Goal: Transaction & Acquisition: Purchase product/service

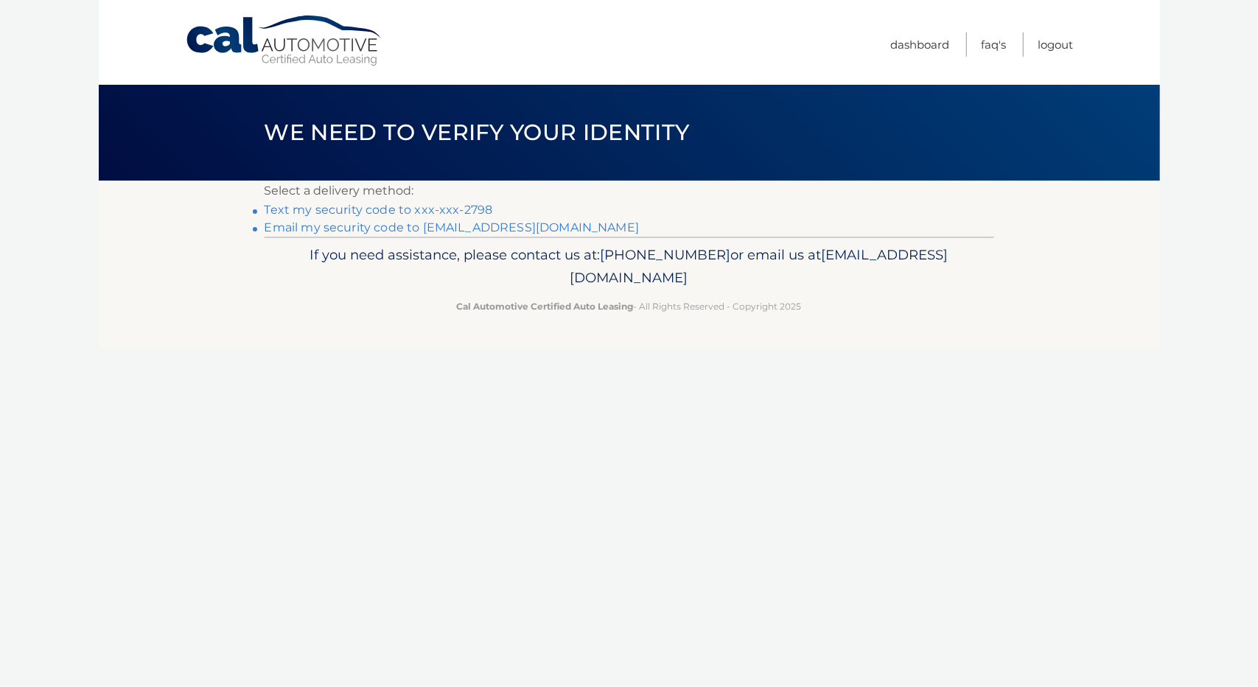
click at [436, 210] on link "Text my security code to xxx-xxx-2798" at bounding box center [379, 210] width 228 height 14
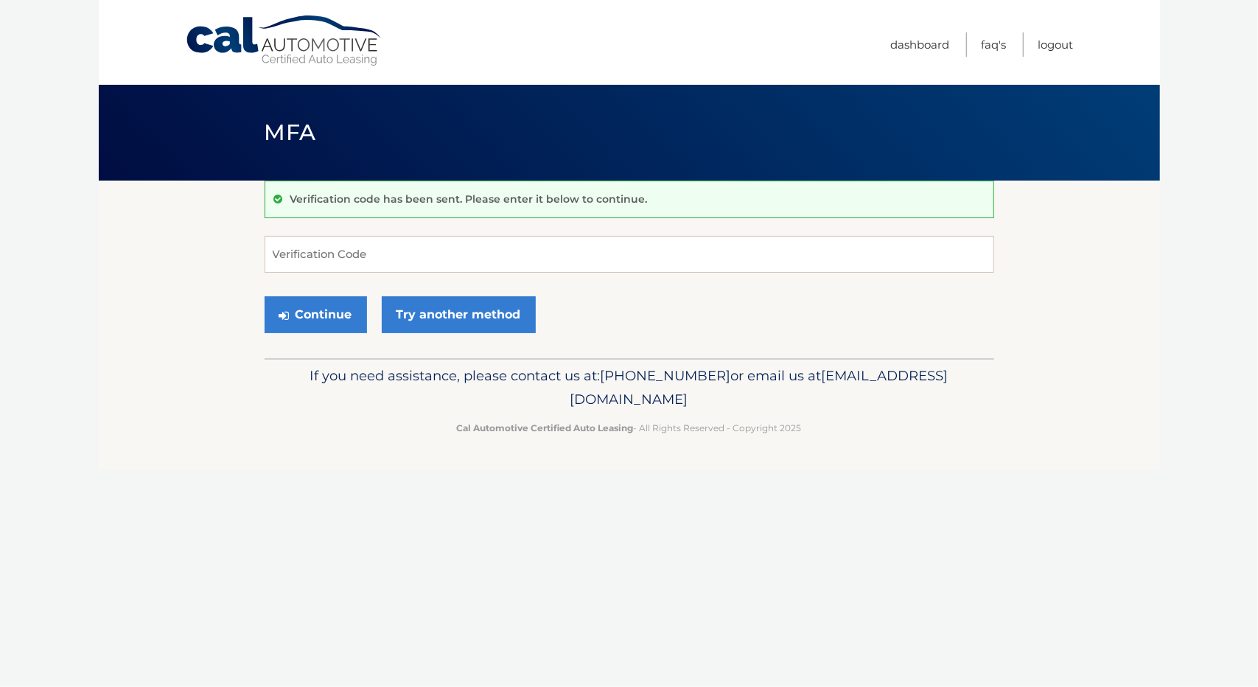
click at [422, 257] on input "Verification Code" at bounding box center [630, 254] width 730 height 37
click at [351, 256] on input "Verification Code" at bounding box center [630, 254] width 730 height 37
type input "933788"
click at [324, 325] on button "Continue" at bounding box center [316, 314] width 102 height 37
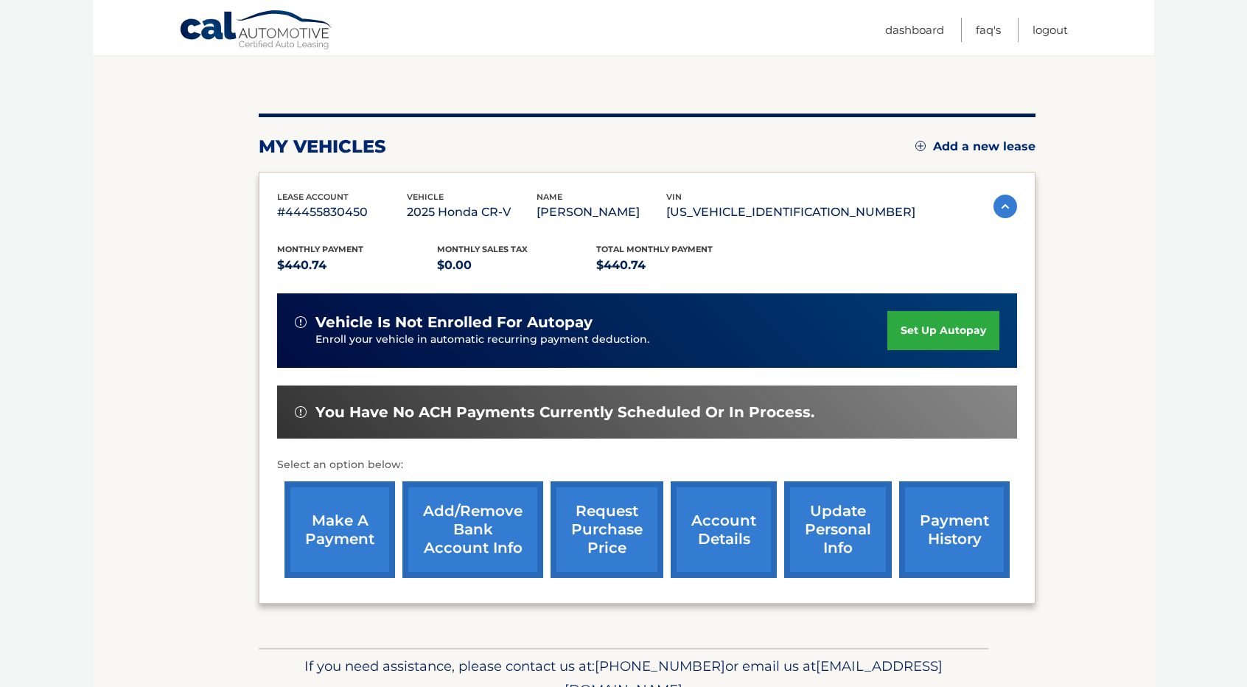
scroll to position [147, 0]
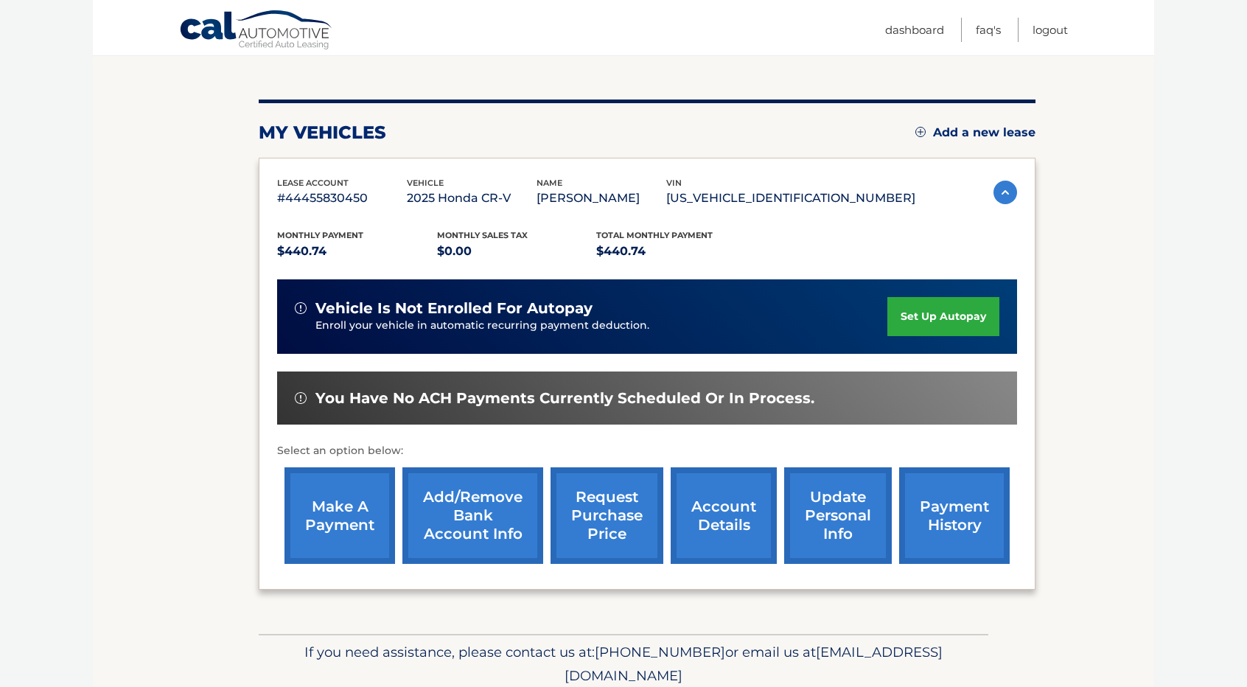
click at [329, 530] on link "make a payment" at bounding box center [339, 515] width 111 height 97
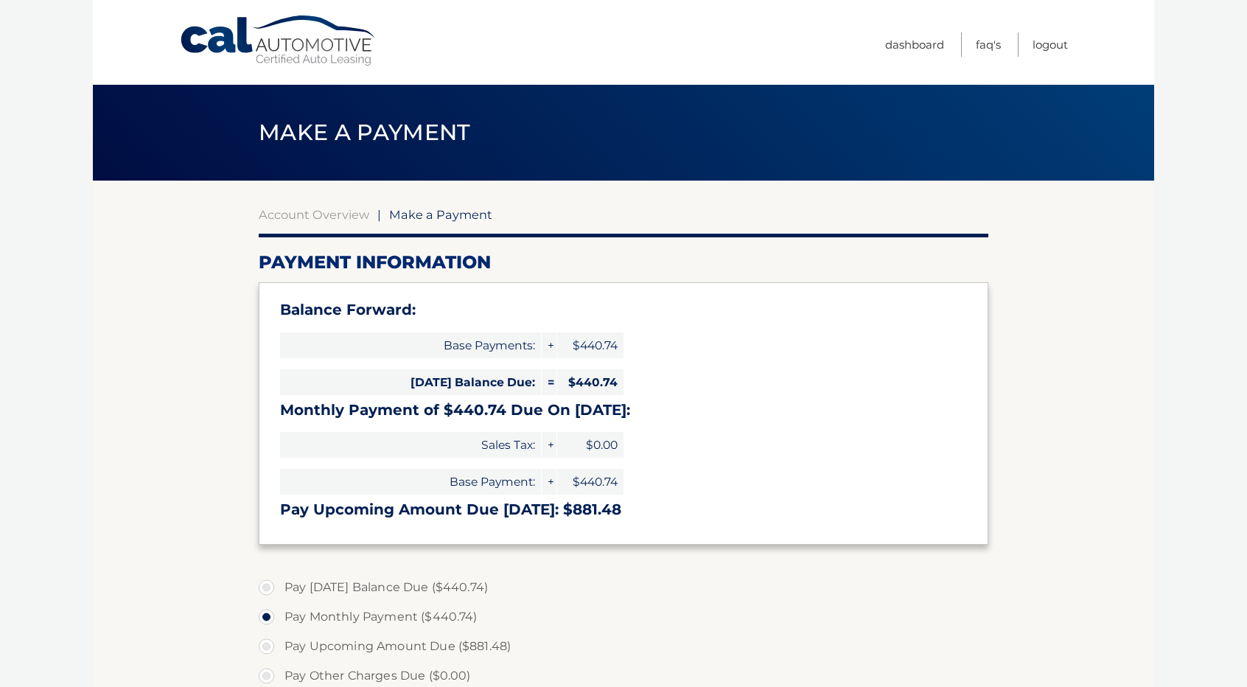
select select "MTExMzdhNTItY2IyZC00NDQ2LTg4NjQtNWQwZWZmZDRkOWNl"
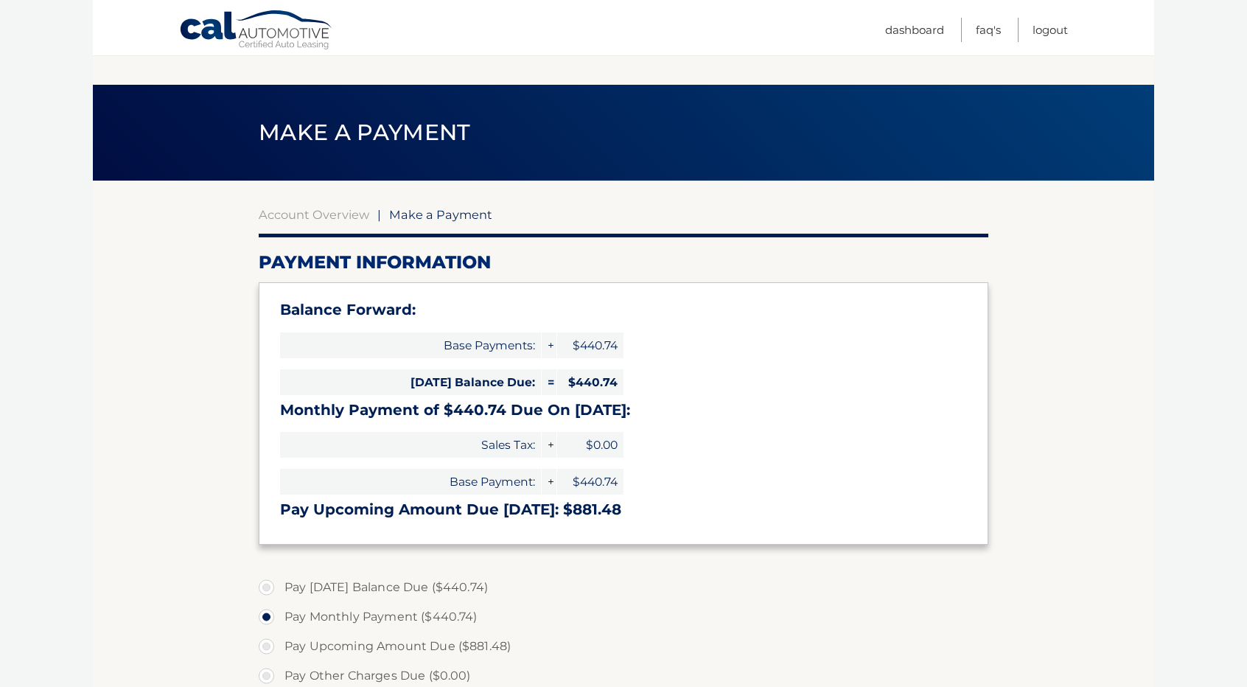
scroll to position [74, 0]
click at [296, 207] on link "Account Overview" at bounding box center [314, 214] width 111 height 15
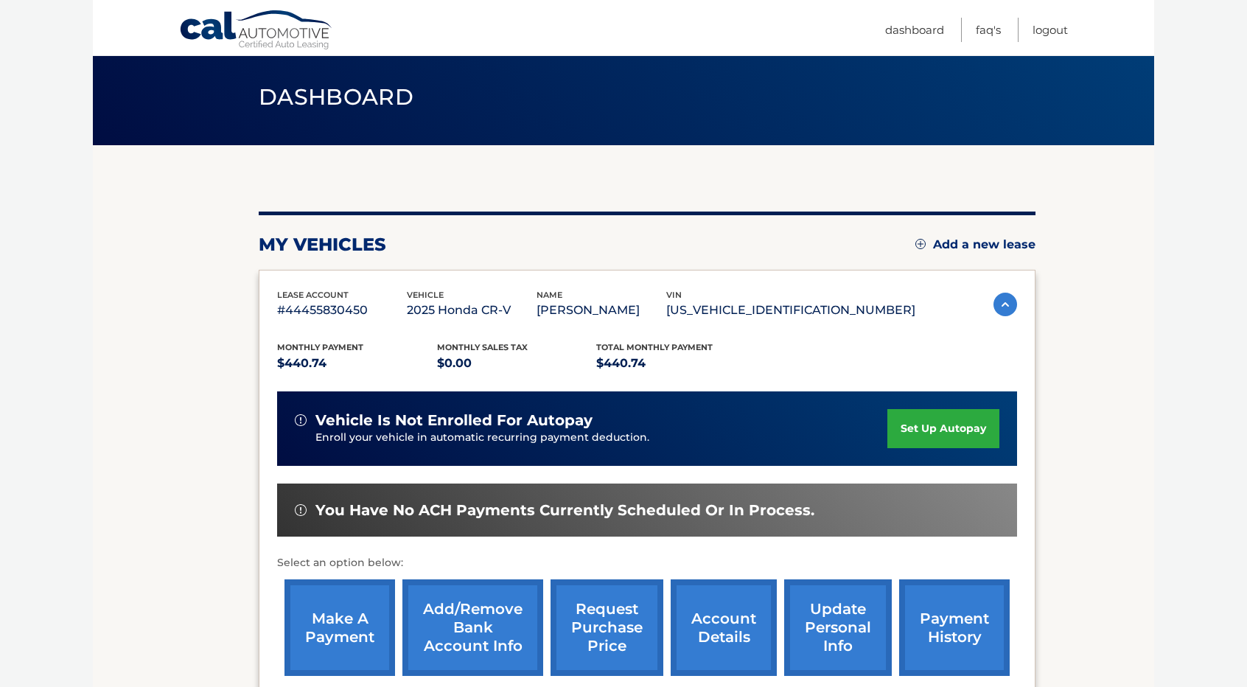
scroll to position [147, 0]
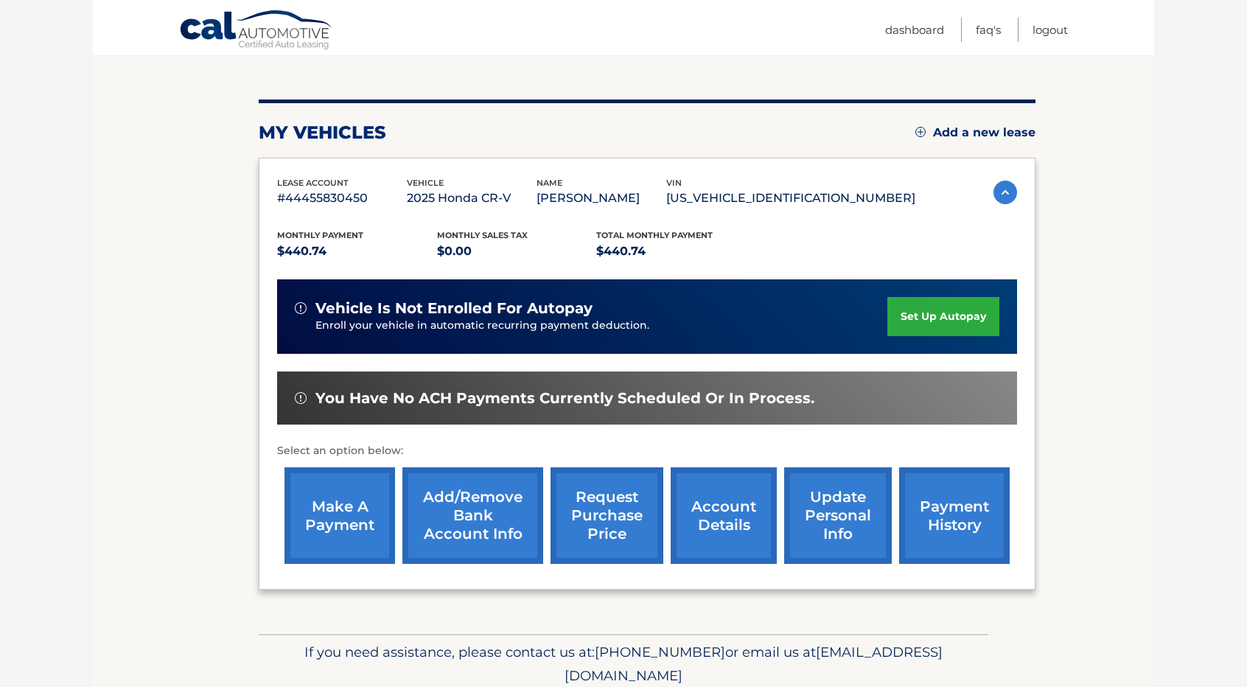
click at [976, 523] on link "payment history" at bounding box center [954, 515] width 111 height 97
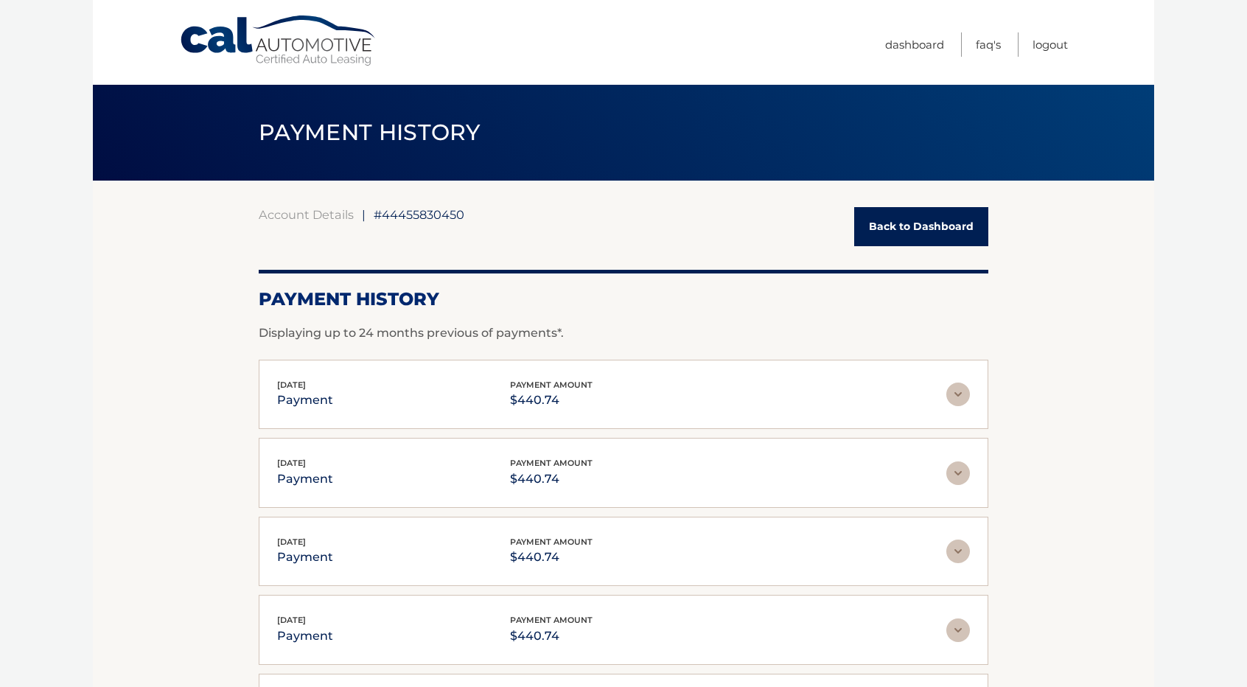
click at [961, 238] on link "Back to Dashboard" at bounding box center [921, 226] width 134 height 39
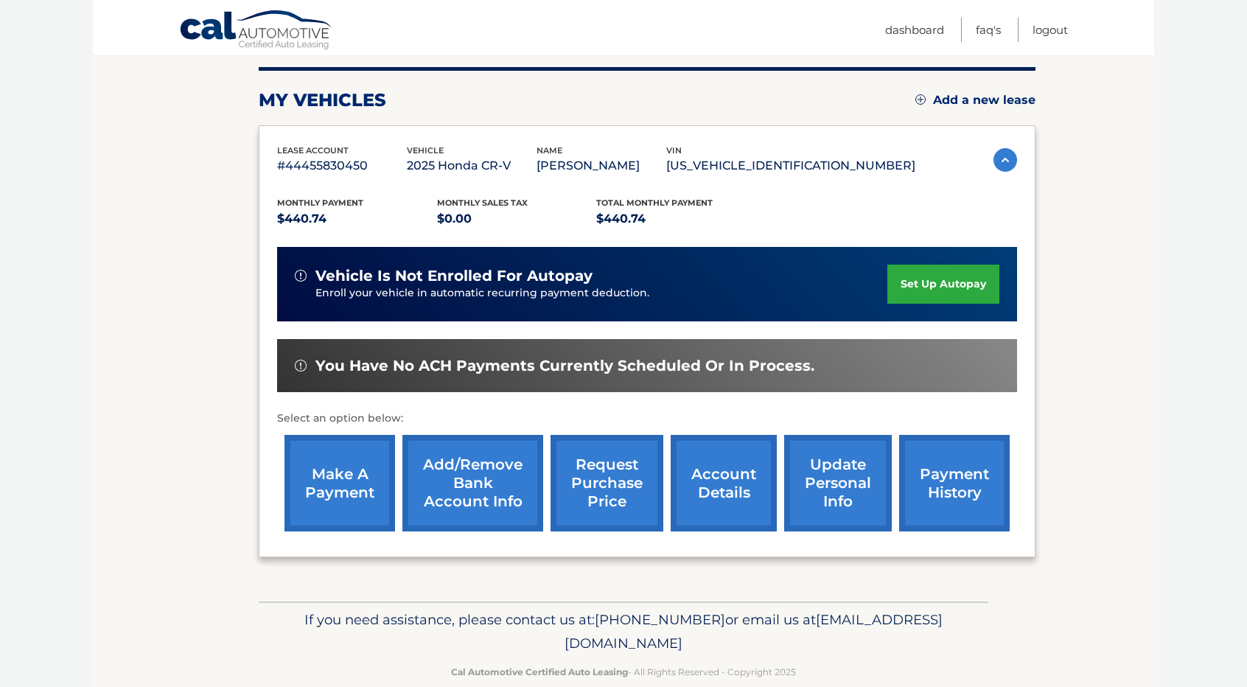
scroll to position [205, 0]
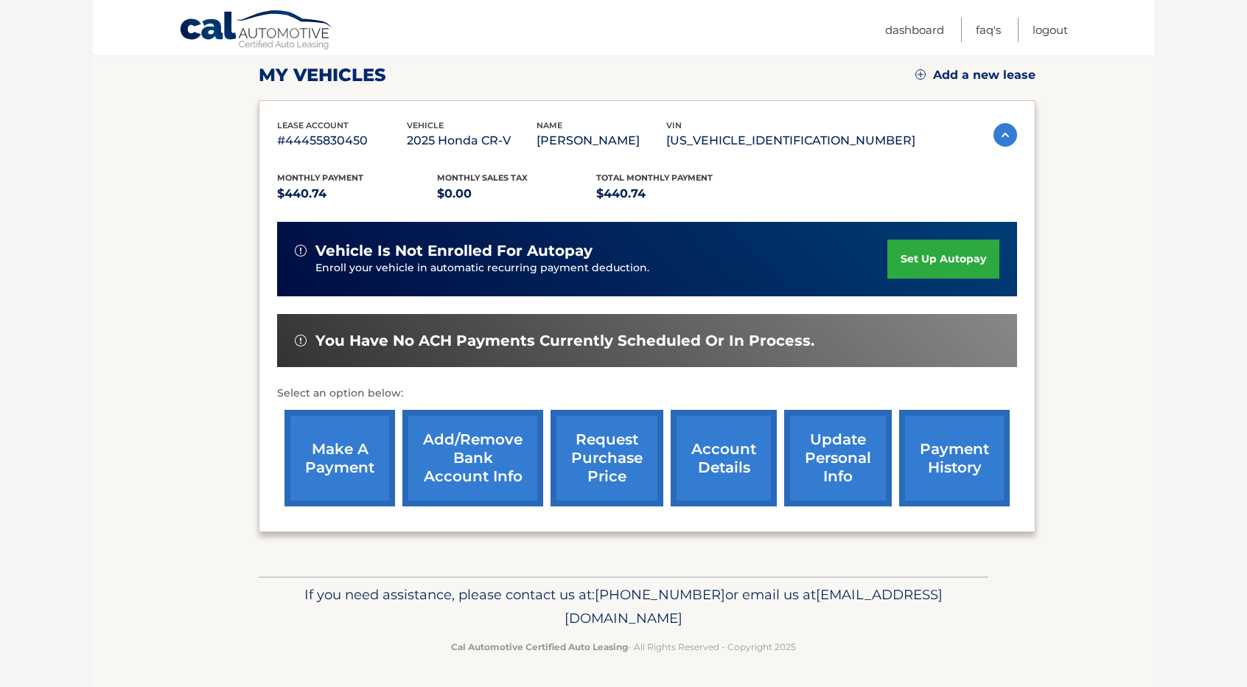
click at [348, 469] on link "make a payment" at bounding box center [339, 458] width 111 height 97
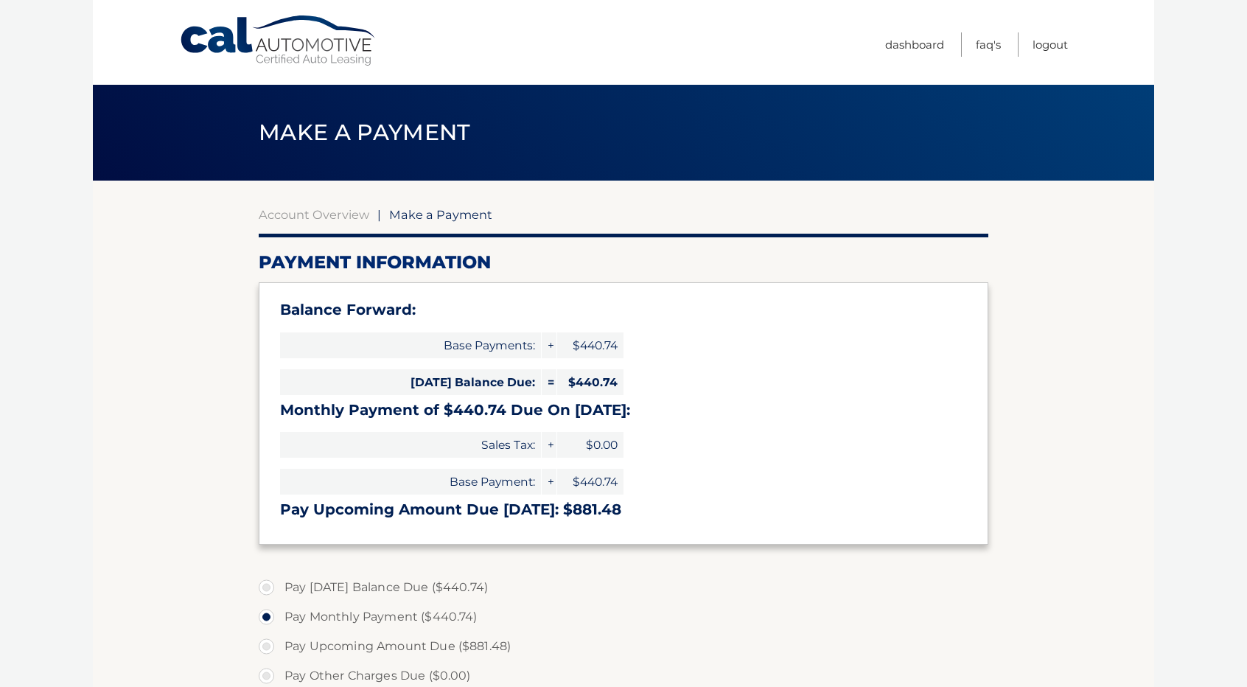
select select "MTExMzdhNTItY2IyZC00NDQ2LTg4NjQtNWQwZWZmZDRkOWNl"
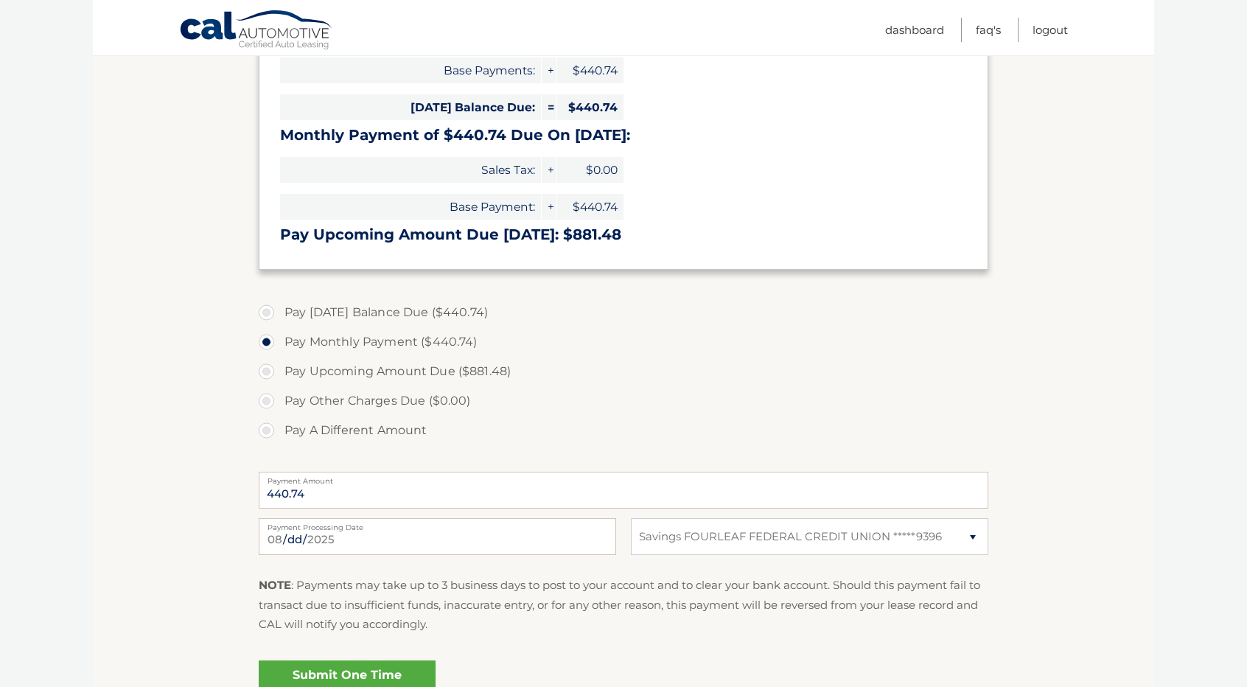
scroll to position [295, 0]
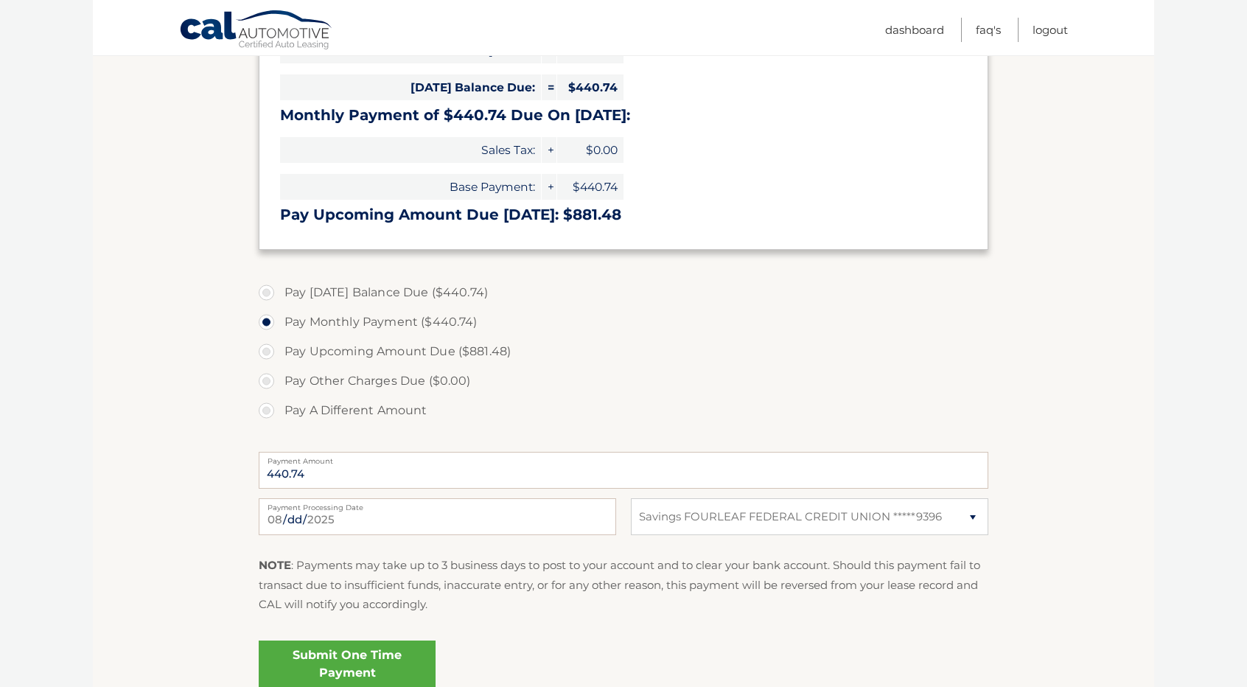
click at [268, 298] on label "Pay [DATE] Balance Due ($440.74)" at bounding box center [624, 292] width 730 height 29
click at [268, 298] on input "Pay Today's Balance Due ($440.74)" at bounding box center [272, 290] width 15 height 24
radio input "true"
click at [267, 322] on label "Pay Monthly Payment ($440.74)" at bounding box center [624, 321] width 730 height 29
click at [267, 322] on input "Pay Monthly Payment ($440.74)" at bounding box center [272, 319] width 15 height 24
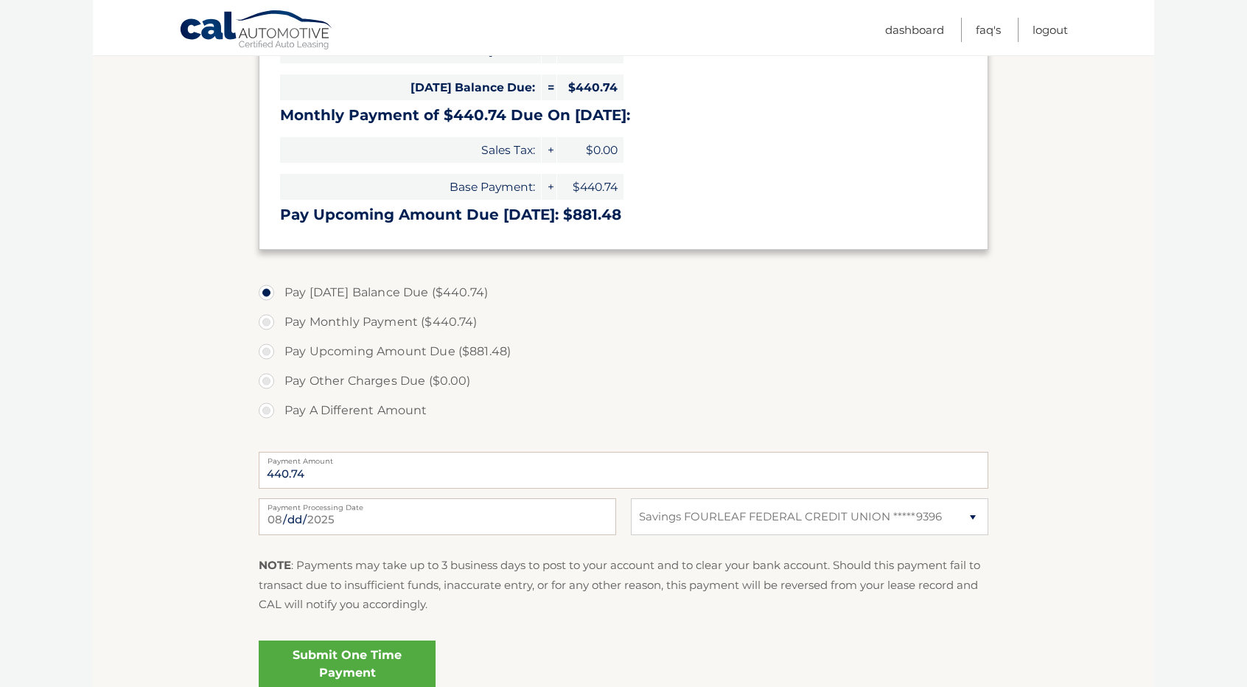
radio input "true"
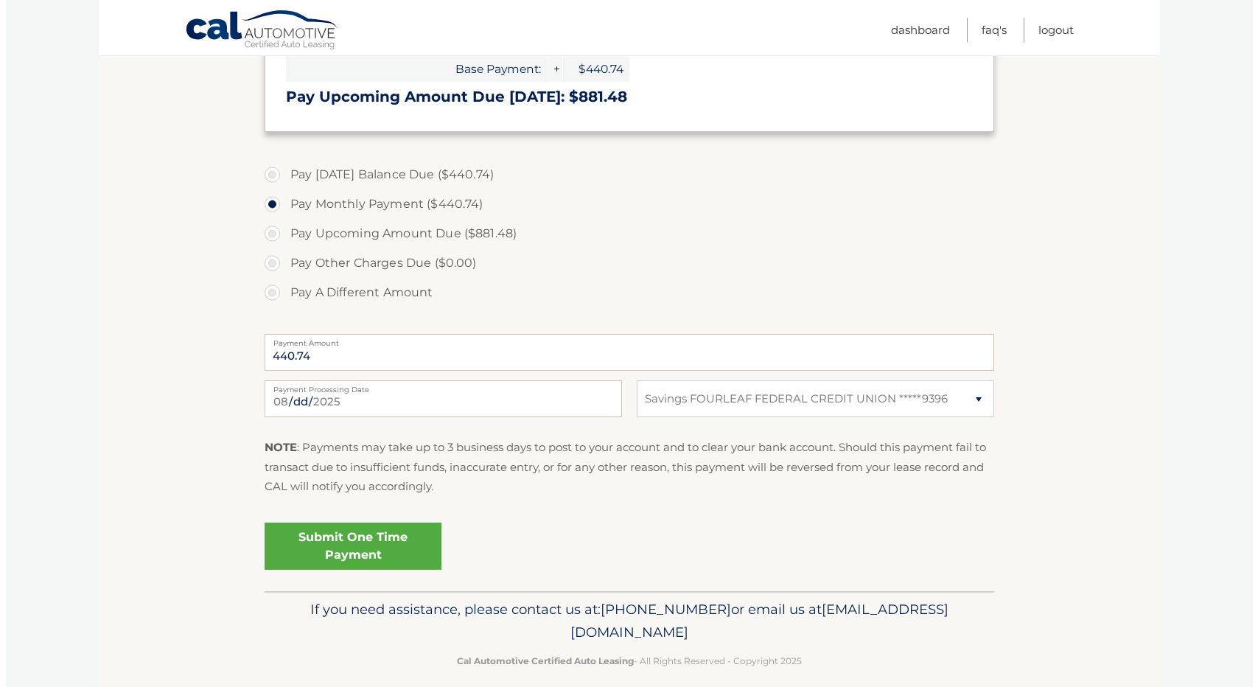
scroll to position [428, 0]
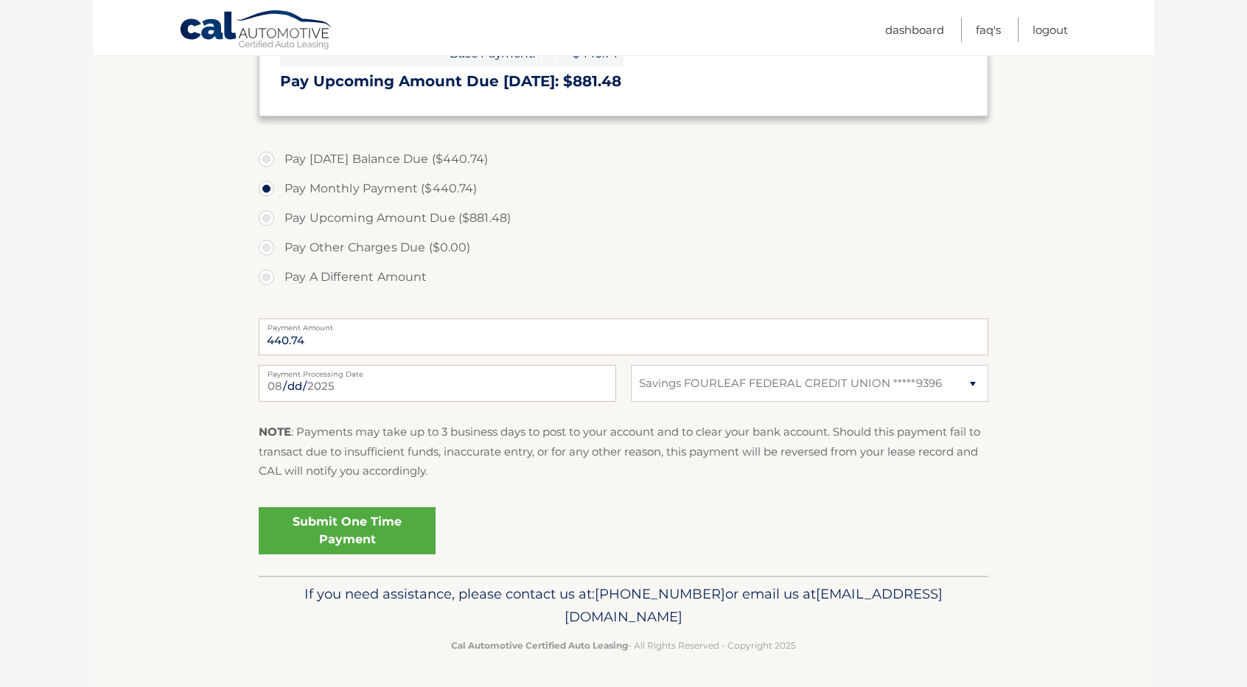
click at [371, 539] on link "Submit One Time Payment" at bounding box center [347, 530] width 177 height 47
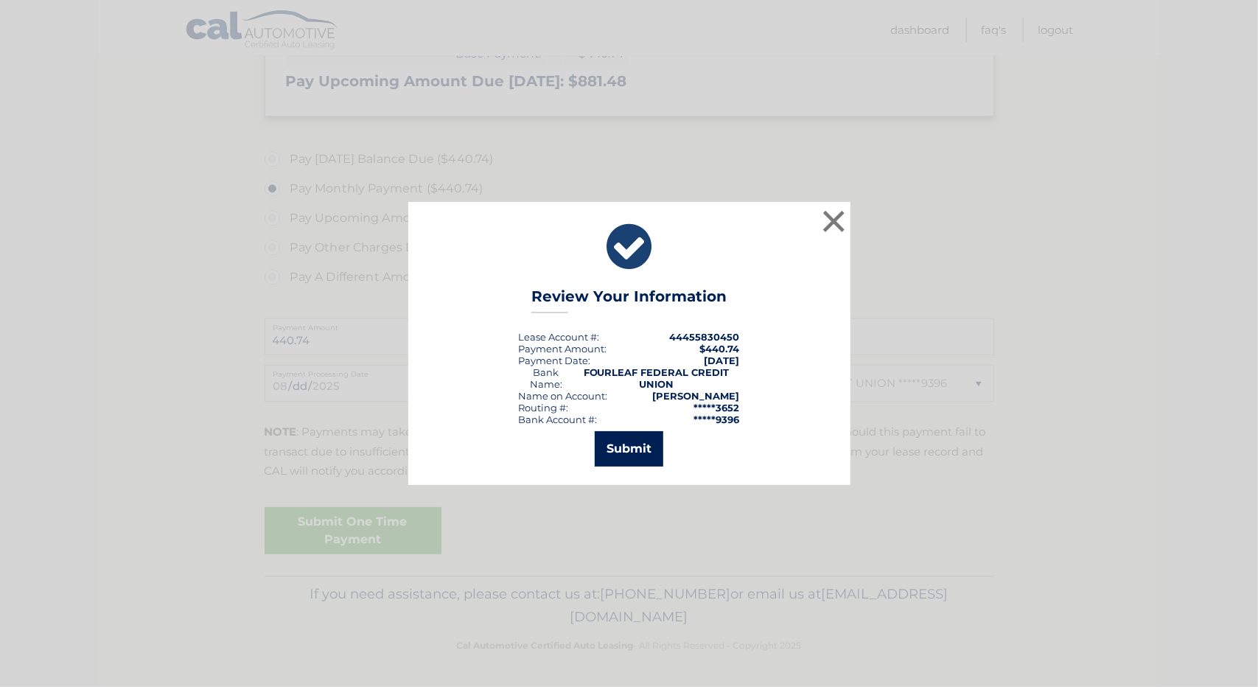
click at [616, 461] on button "Submit" at bounding box center [629, 448] width 69 height 35
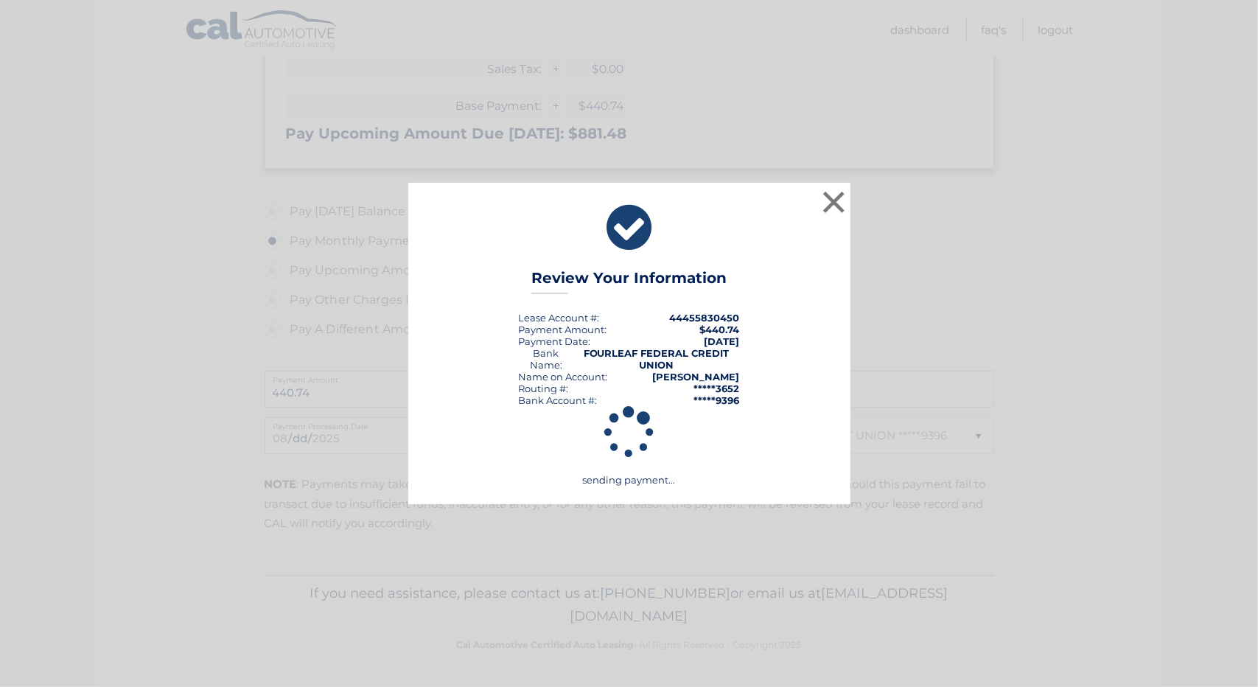
scroll to position [375, 0]
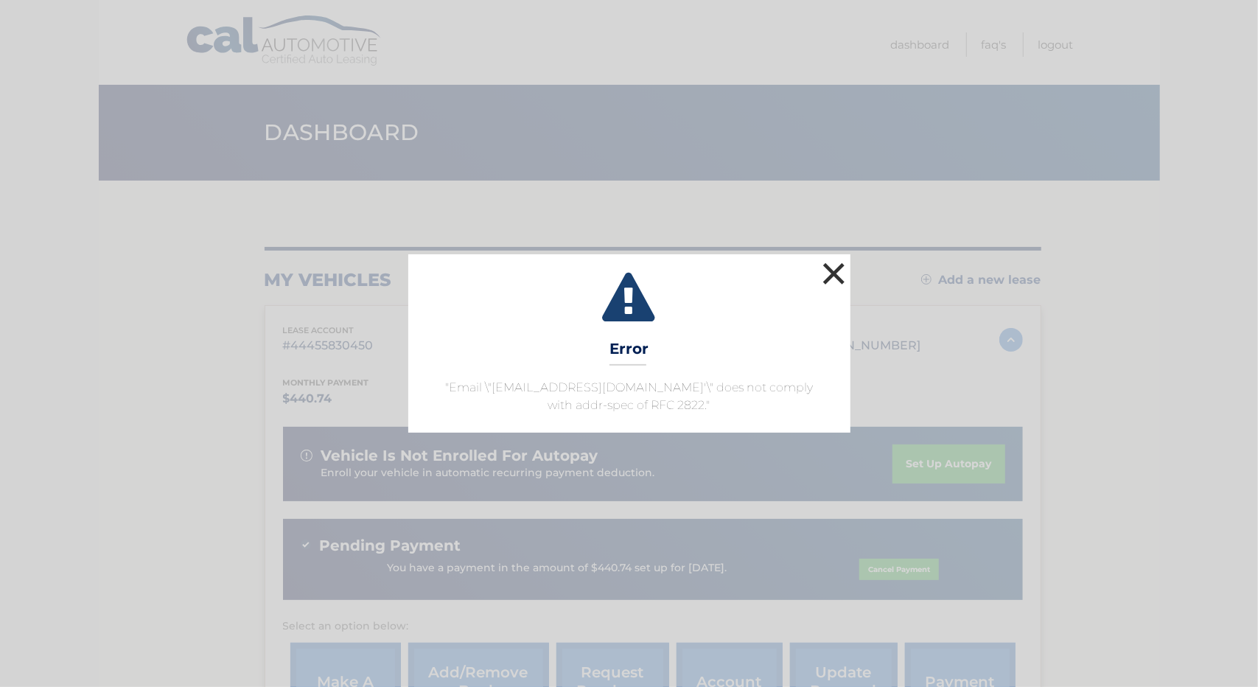
click at [833, 273] on button "×" at bounding box center [833, 273] width 29 height 29
